Goal: Task Accomplishment & Management: Use online tool/utility

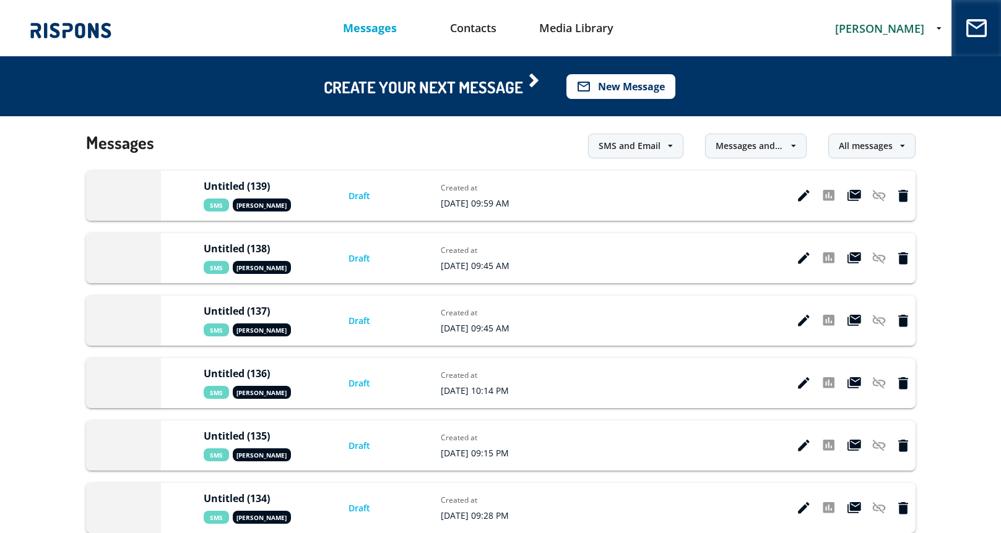
click at [607, 87] on button "mail_outline New Message" at bounding box center [620, 86] width 109 height 25
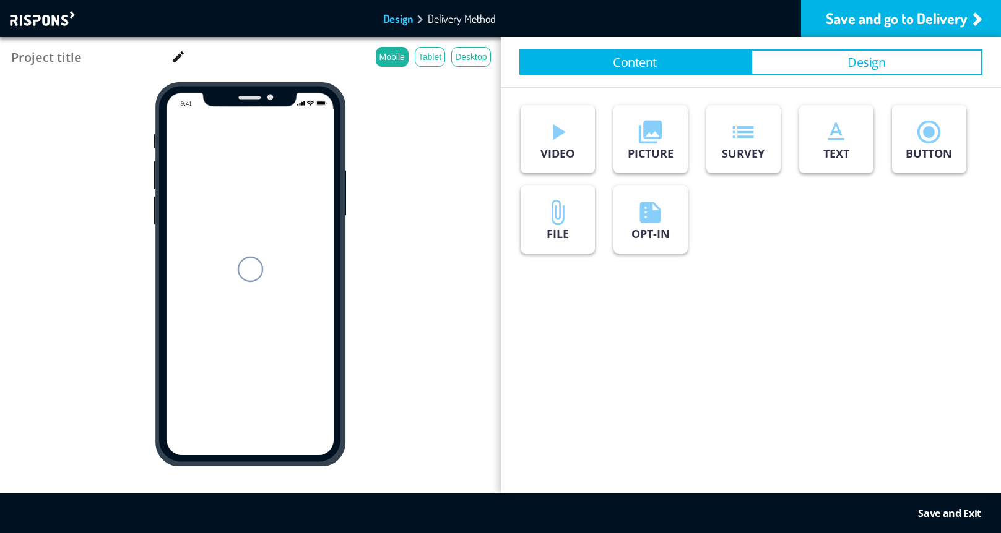
type input "Untitled (140)"
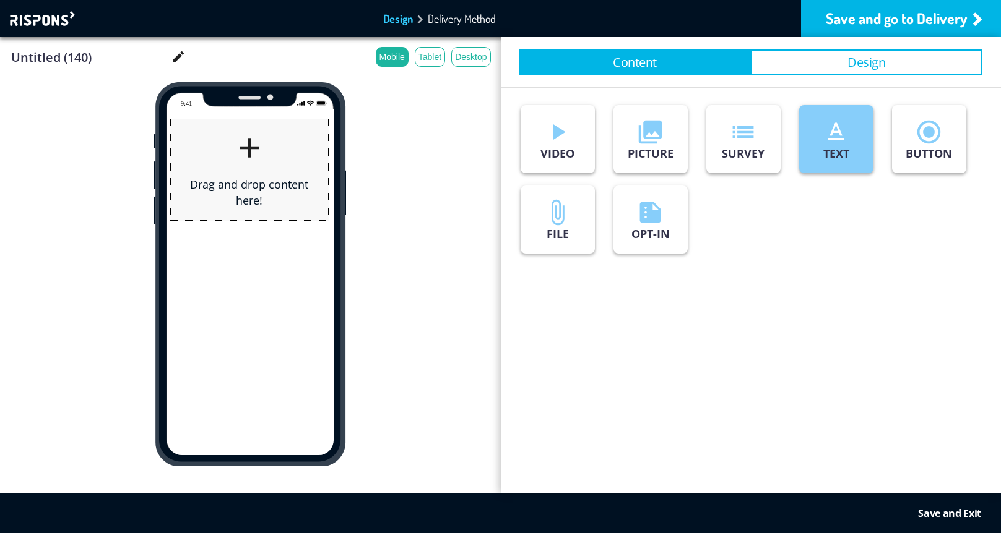
click at [838, 155] on p "TEXT" at bounding box center [836, 153] width 26 height 15
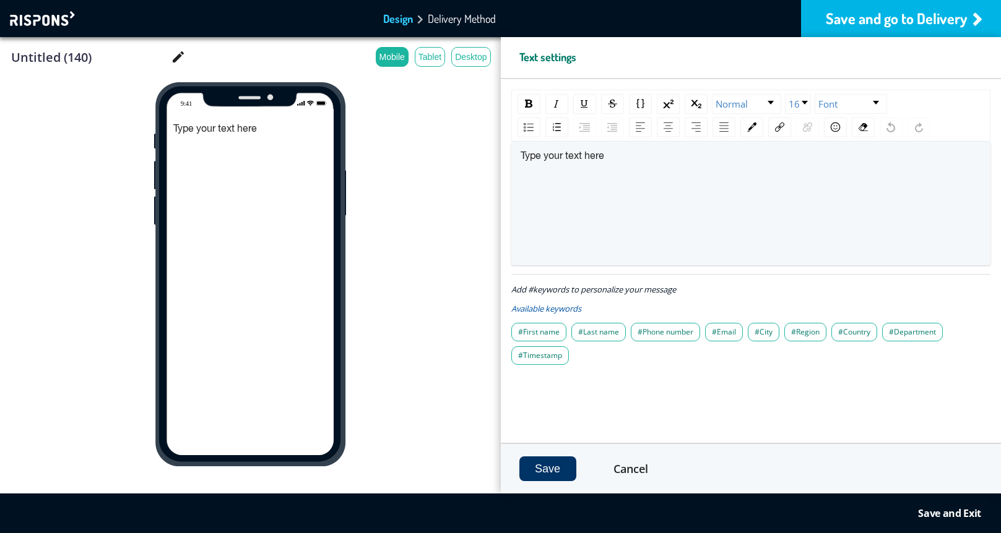
click at [890, 24] on div "Save and go to Delivery" at bounding box center [901, 18] width 200 height 37
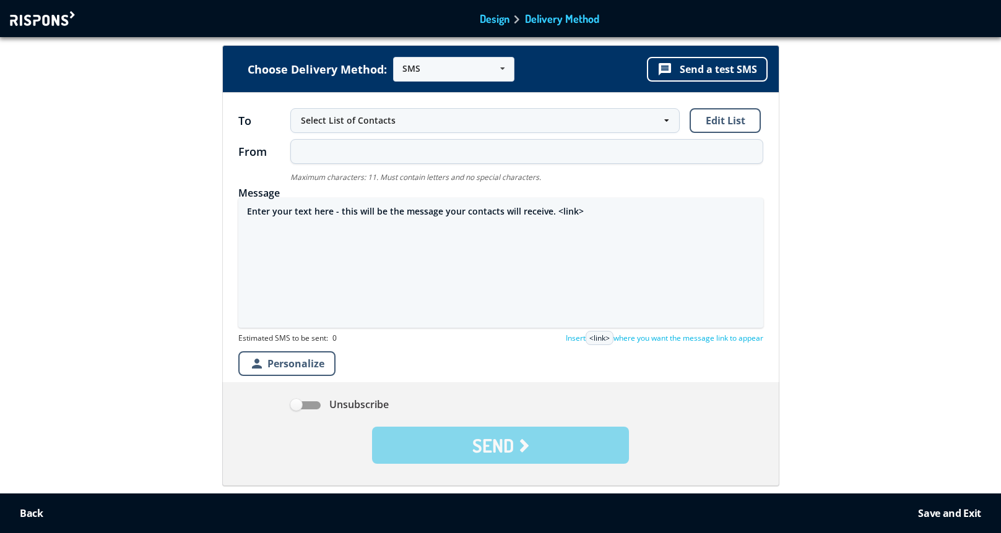
click at [359, 217] on textarea "Enter your text here - this will be the message your contacts will receive. <li…" at bounding box center [500, 263] width 525 height 130
click at [359, 216] on textarea "Enter your text here - this will be the message your contacts will receive. <li…" at bounding box center [500, 263] width 525 height 130
click at [670, 71] on icon "message" at bounding box center [664, 69] width 15 height 15
click at [291, 213] on textarea "rand lui [PERSON_NAME] in mortii matii ai gresit personaaaaa zero de femei" at bounding box center [500, 263] width 525 height 130
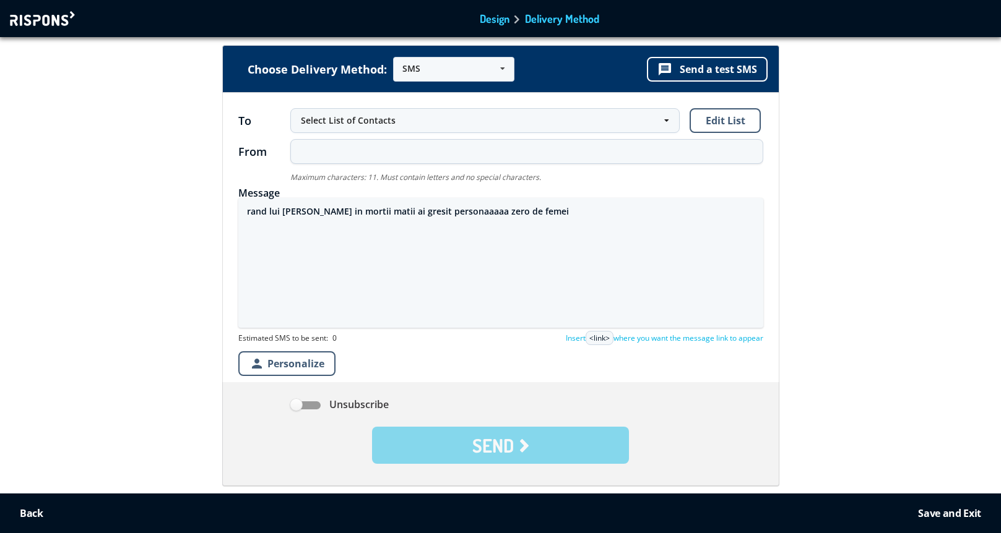
click at [291, 213] on textarea "rand lui [PERSON_NAME] in mortii matii ai gresit personaaaaa zero de femei" at bounding box center [500, 263] width 525 height 130
type textarea "p"
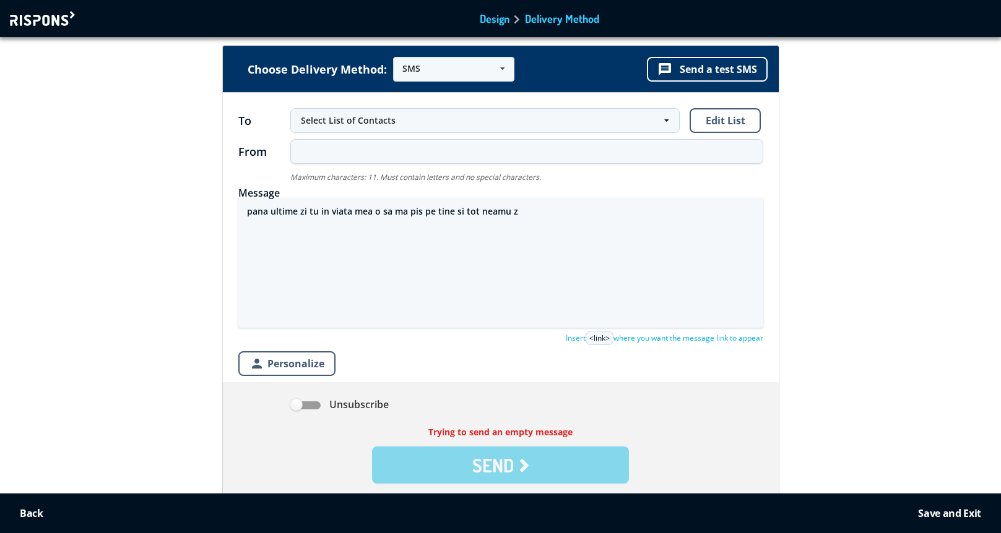
click at [270, 213] on textarea "pana ultime zi tu in viata mea o sa ma pis pe tine si tot neamu z" at bounding box center [500, 263] width 525 height 130
click at [307, 212] on textarea "pana in ultime zi tu in viata mea o sa ma pis pe tine si tot neamu z" at bounding box center [500, 263] width 525 height 130
click at [335, 213] on textarea "pana in ultima zi tu in viata mea o sa ma pis pe tine si tot neamu z" at bounding box center [500, 263] width 525 height 130
click at [337, 213] on textarea "pana in ultima zi tu in viata mea o sa ma pis pe tine si tot neamu z" at bounding box center [500, 263] width 525 height 130
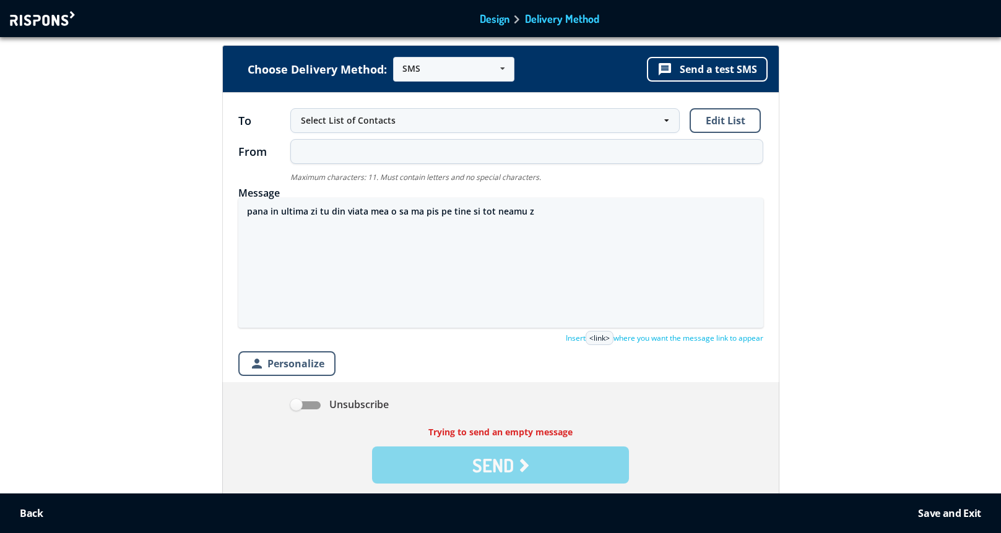
click at [485, 212] on textarea "pana in ultima zi tu din viata mea o sa ma pis pe tine si tot neamu z" at bounding box center [500, 263] width 525 height 130
click at [514, 212] on textarea "pana in ultima zi tu din viata mea o sa ma pis pe tine si tot neamu z" at bounding box center [500, 263] width 525 height 130
click at [535, 211] on textarea "pana in ultima zi tu din viata mea o sa ma pis pe tine si tot neamul z" at bounding box center [500, 263] width 525 height 130
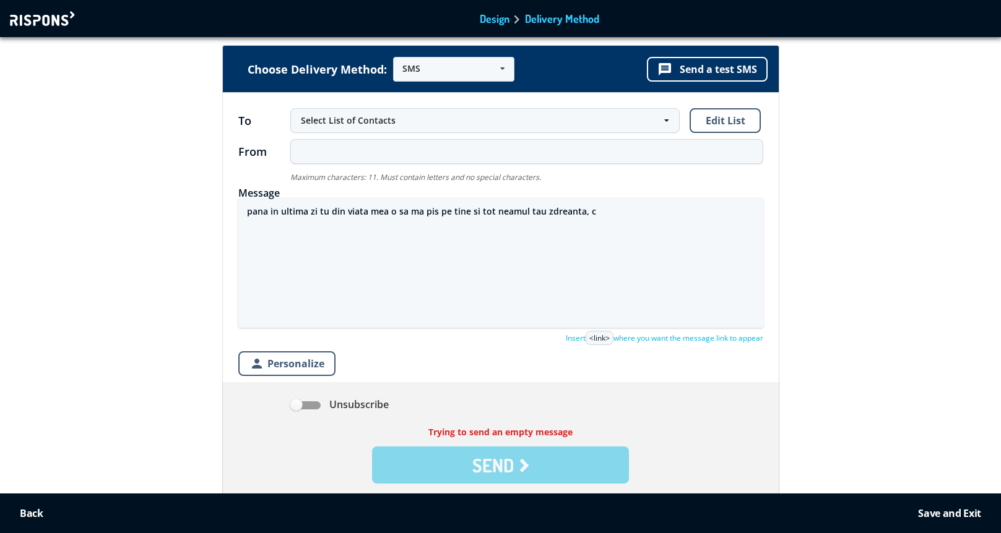
click at [539, 210] on textarea "pana in ultima zi tu din viata mea o sa ma pis pe tine si tot neamul tau zdrean…" at bounding box center [500, 263] width 525 height 130
click at [595, 211] on textarea "pana in ultima zi tu din viata mea o sa ma pis pe tine si tot neamul tau, zdrea…" at bounding box center [500, 263] width 525 height 130
drag, startPoint x: 672, startPoint y: 213, endPoint x: 588, endPoint y: 212, distance: 84.2
click at [588, 212] on textarea "pana in ultima zi tu din viata mea o sa ma pis pe tine si tot neamul tau, zdrea…" at bounding box center [500, 263] width 525 height 130
click at [588, 213] on textarea "pana in ultima zi tu din viata mea o sa ma pis pe tine si tot neamul tau, zdrea…" at bounding box center [500, 263] width 525 height 130
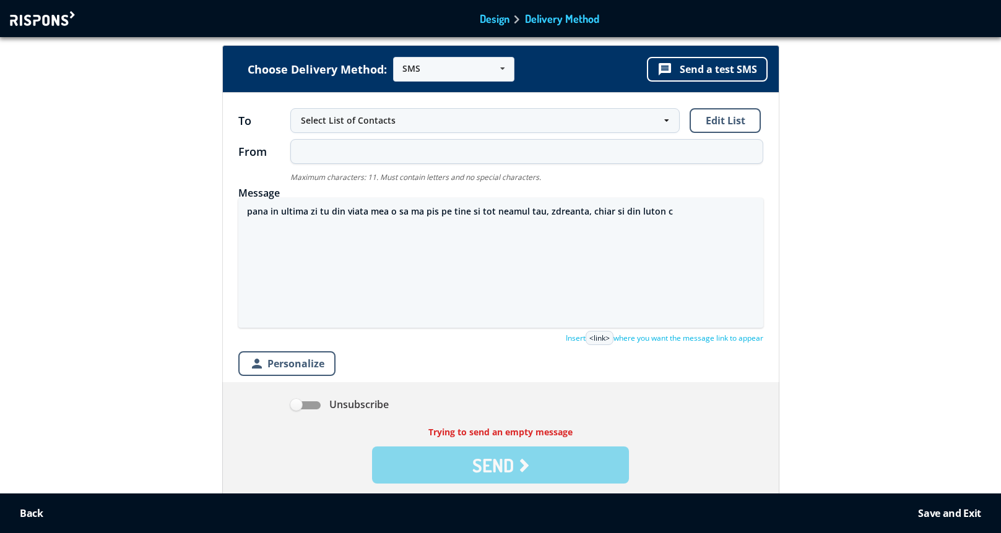
click at [675, 218] on textarea "pana in ultima zi tu din viata mea o sa ma pis pe tine si tot neamul tau, zdrea…" at bounding box center [500, 263] width 525 height 130
click at [692, 213] on textarea "pana in ultima zi tu din viata mea o sa ma pis pe tine si tot neamul tau, zdrea…" at bounding box center [500, 263] width 525 height 130
click at [741, 215] on textarea "pana in ultima zi tu din viata mea o sa ma pis pe tine si tot neamul tau, zdrea…" at bounding box center [500, 263] width 525 height 130
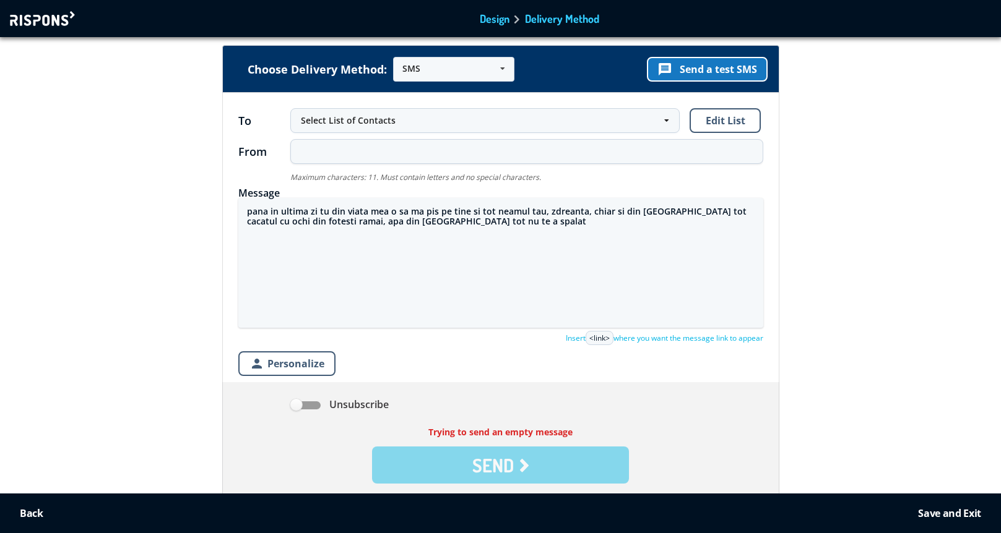
type textarea "pana in ultima zi tu din viata mea o sa ma pis pe tine si tot neamul tau, zdrea…"
click at [733, 72] on button "message Send a test SMS" at bounding box center [707, 69] width 121 height 25
click at [56, 21] on div at bounding box center [44, 18] width 68 height 15
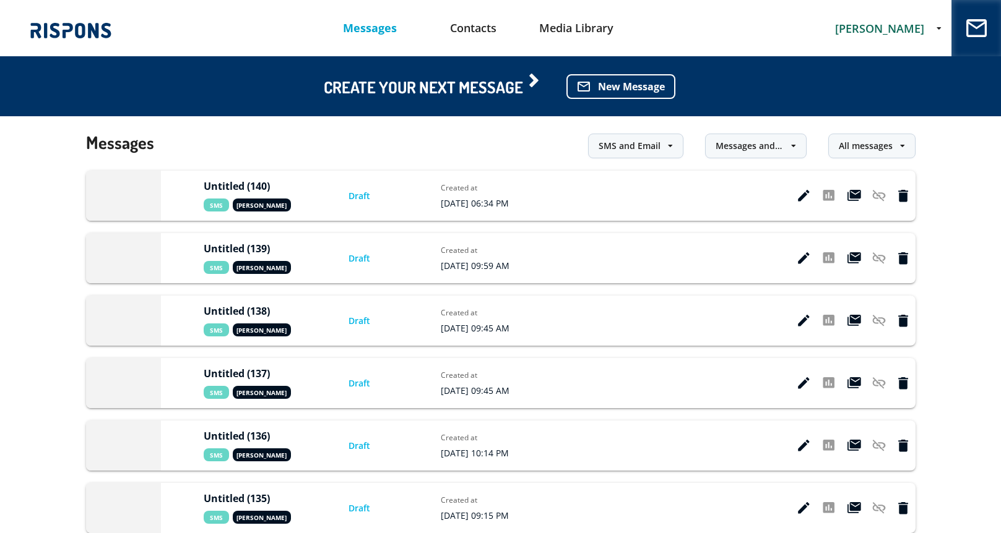
click at [873, 25] on span "[PERSON_NAME]" at bounding box center [879, 28] width 89 height 15
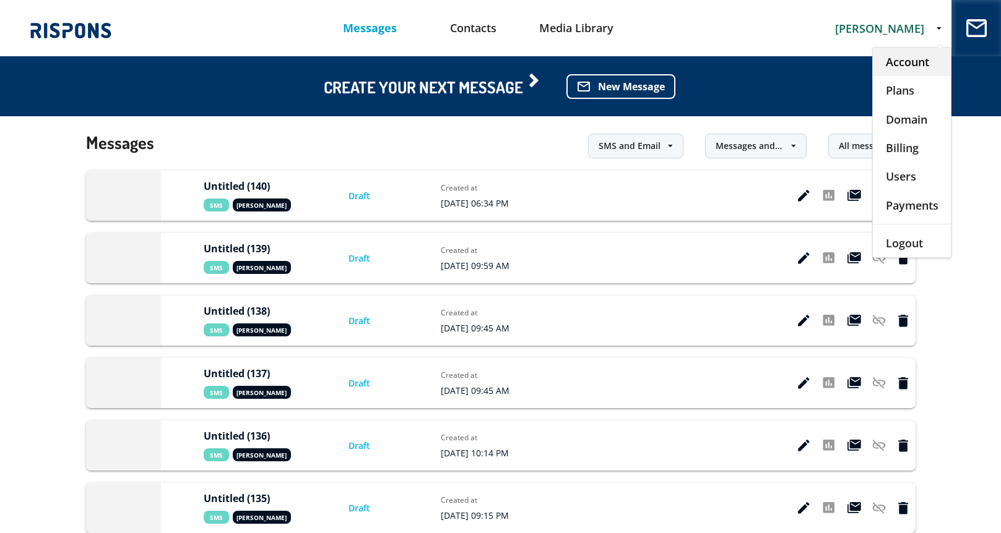
click at [888, 66] on div "Account" at bounding box center [911, 62] width 78 height 28
